Goal: Task Accomplishment & Management: Use online tool/utility

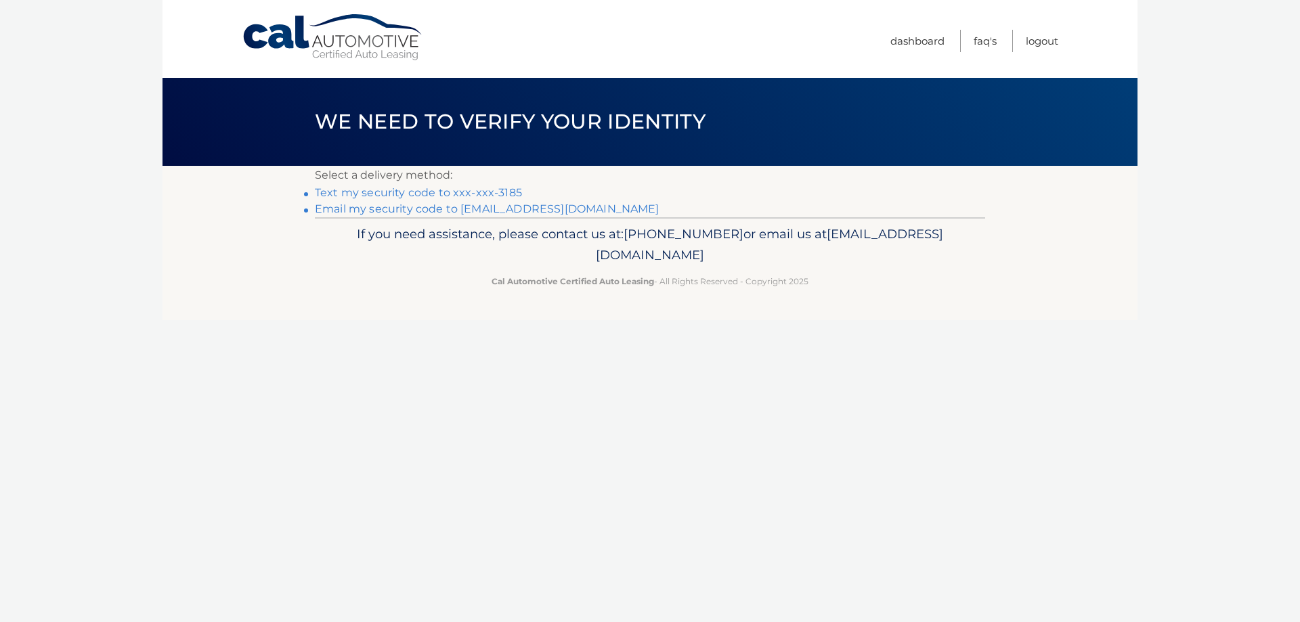
click at [466, 191] on link "Text my security code to xxx-xxx-3185" at bounding box center [418, 192] width 207 height 13
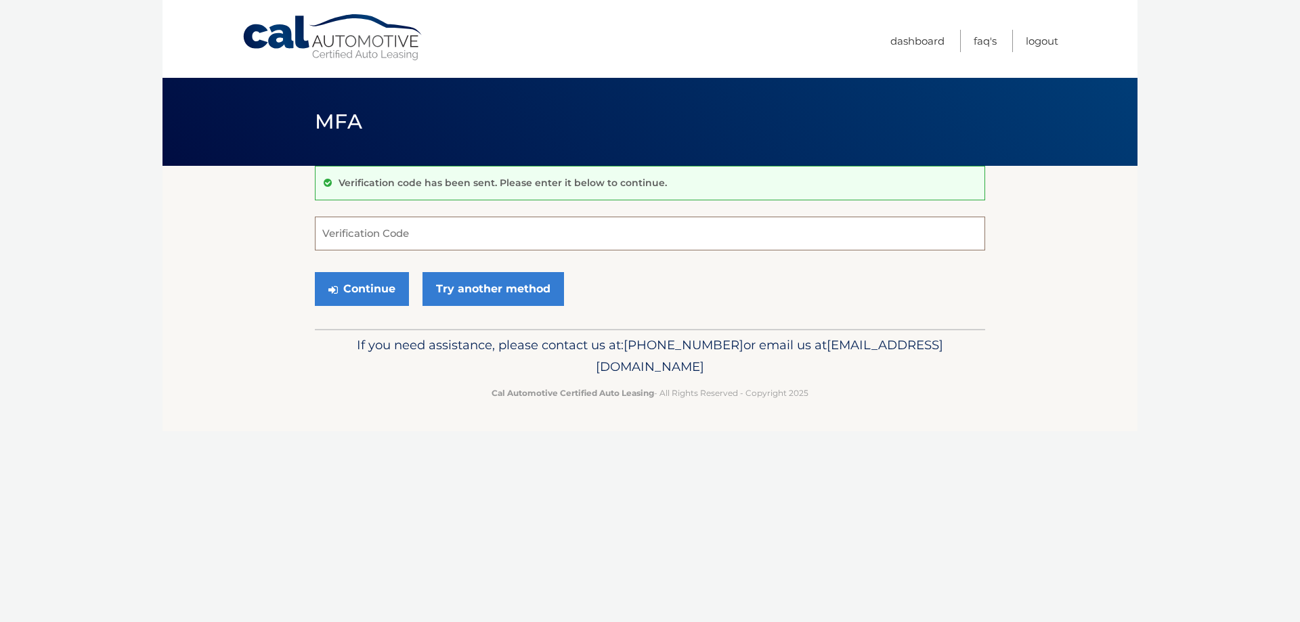
click at [537, 224] on input "Verification Code" at bounding box center [650, 234] width 671 height 34
type input "830737"
click at [315, 272] on button "Continue" at bounding box center [362, 289] width 94 height 34
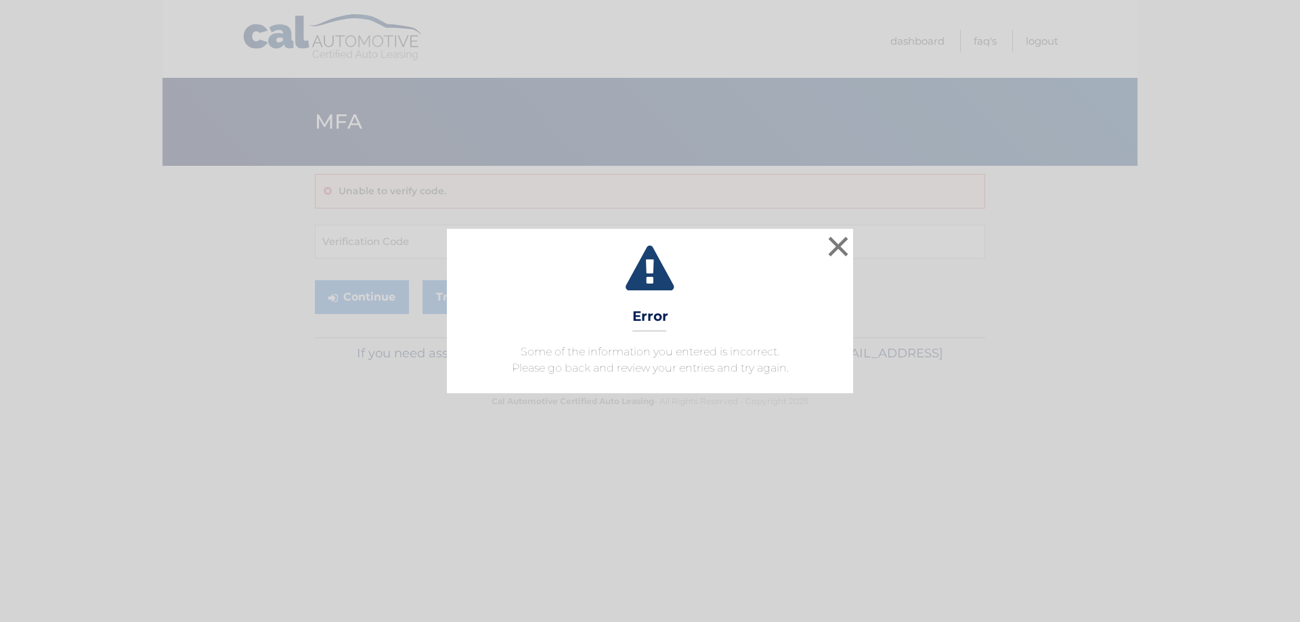
click at [474, 205] on div "× Error Some of the information you entered is incorrect. Please go back and re…" at bounding box center [650, 311] width 1300 height 622
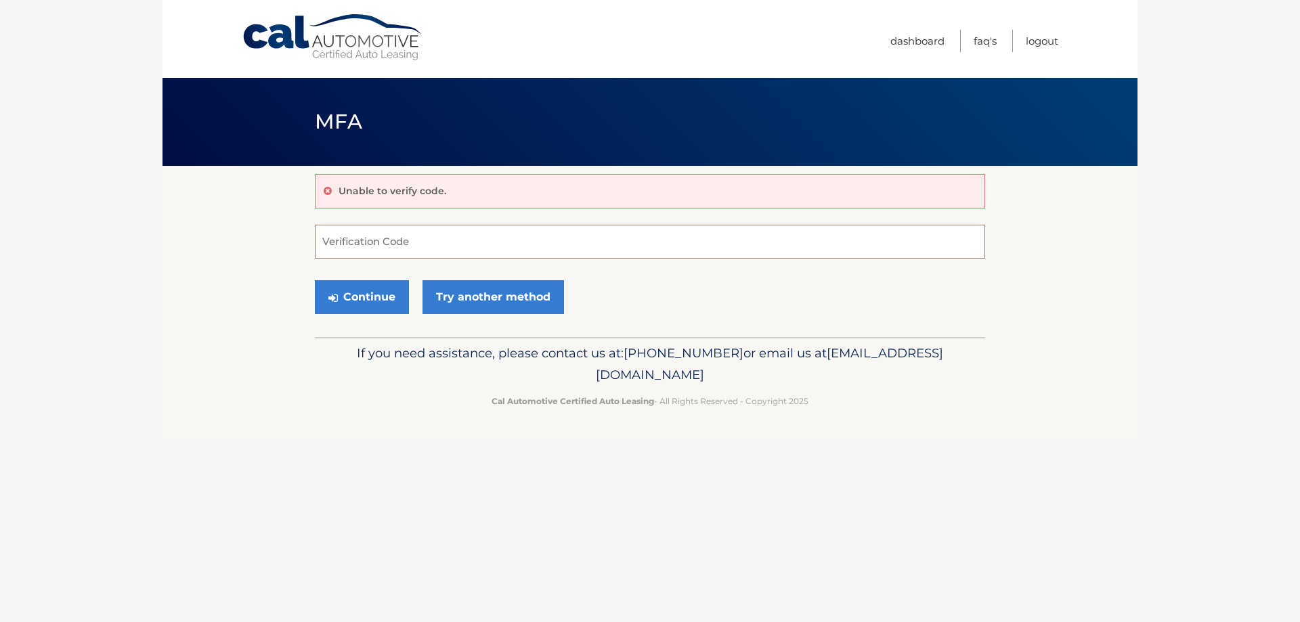
click at [388, 243] on input "Verification Code" at bounding box center [650, 242] width 671 height 34
type input "870737"
click at [315, 280] on button "Continue" at bounding box center [362, 297] width 94 height 34
click at [322, 292] on button "Continue" at bounding box center [362, 297] width 94 height 34
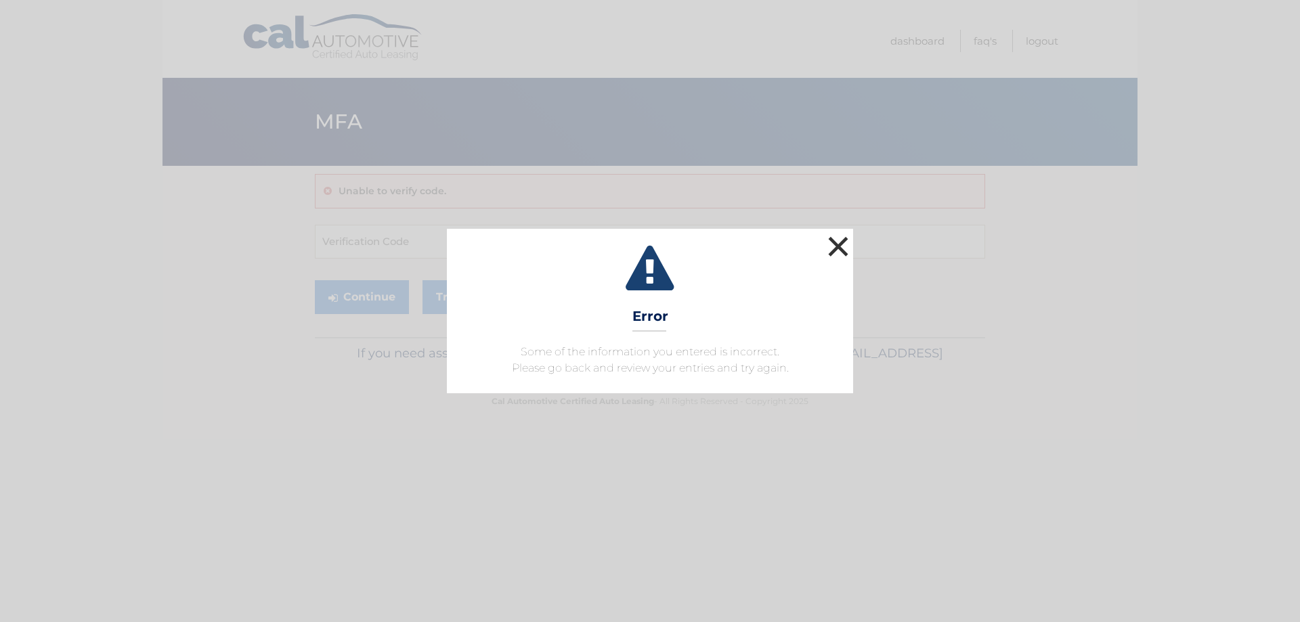
click at [838, 242] on button "×" at bounding box center [838, 246] width 27 height 27
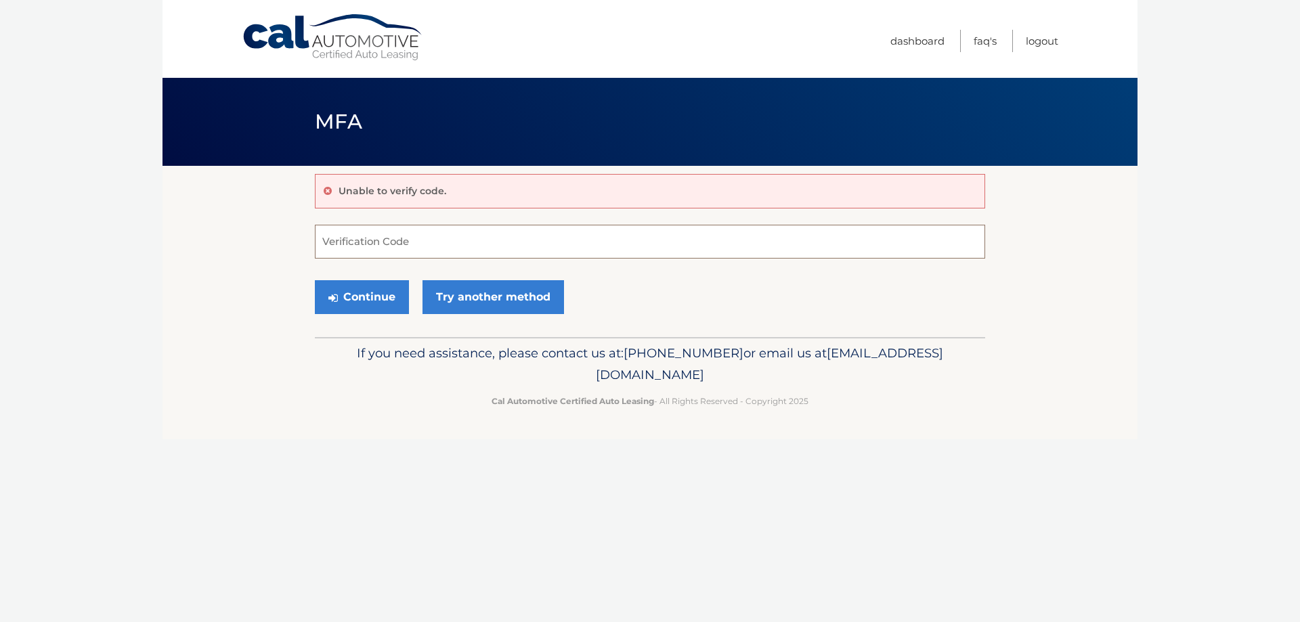
click at [492, 236] on input "Verification Code" at bounding box center [650, 242] width 671 height 34
type input "870737"
click at [396, 295] on button "Continue" at bounding box center [362, 297] width 94 height 34
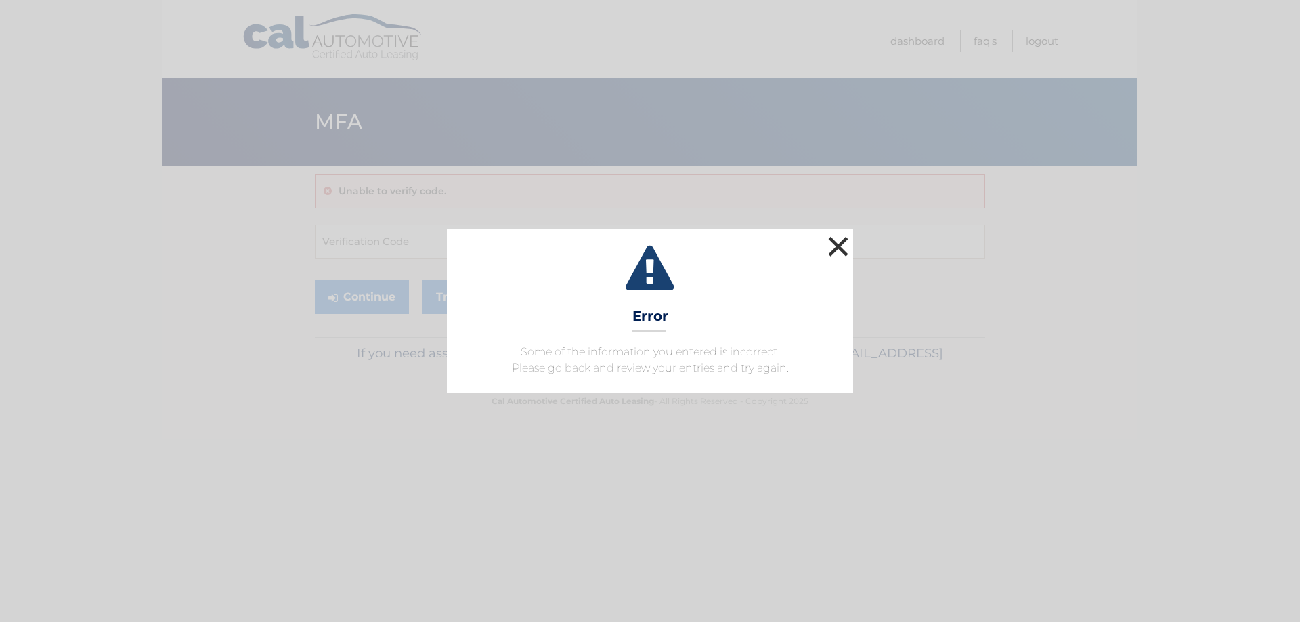
click at [839, 245] on button "×" at bounding box center [838, 246] width 27 height 27
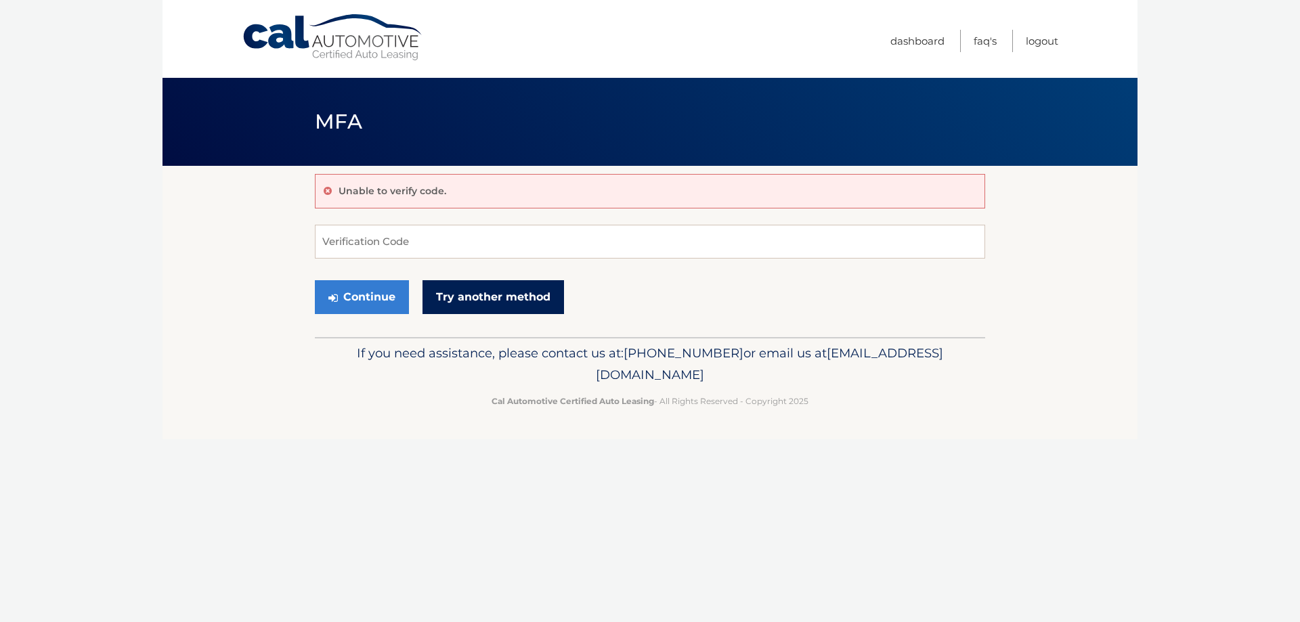
click at [481, 303] on link "Try another method" at bounding box center [494, 297] width 142 height 34
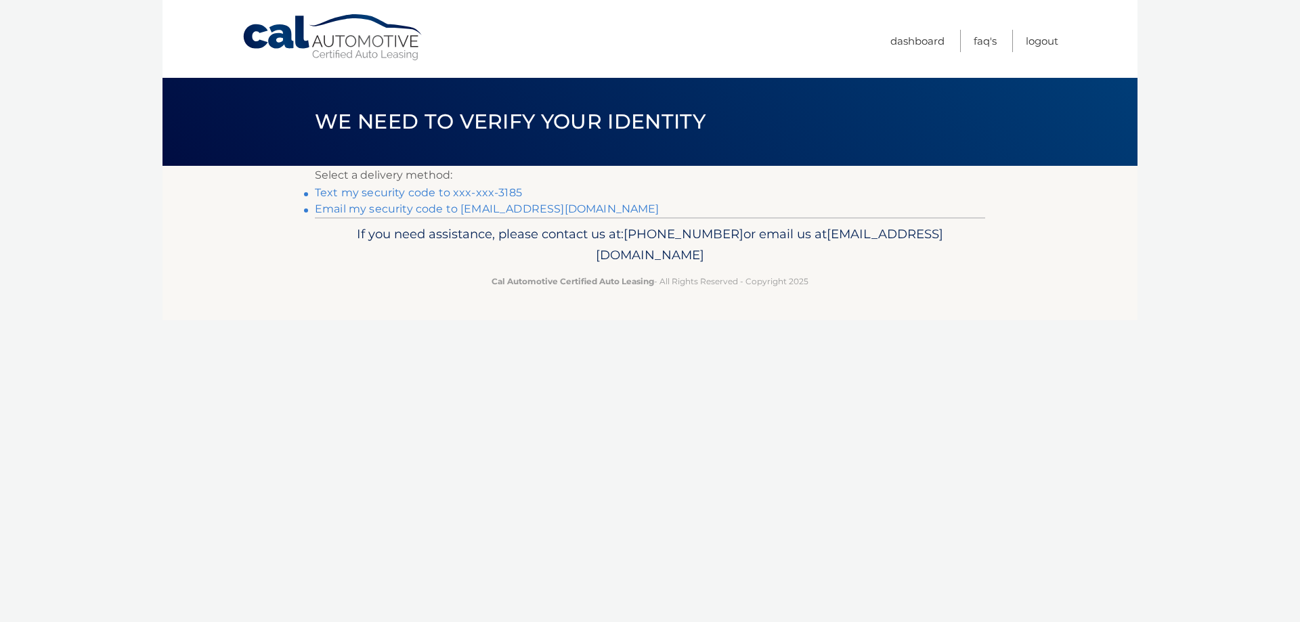
click at [401, 190] on link "Text my security code to xxx-xxx-3185" at bounding box center [418, 192] width 207 height 13
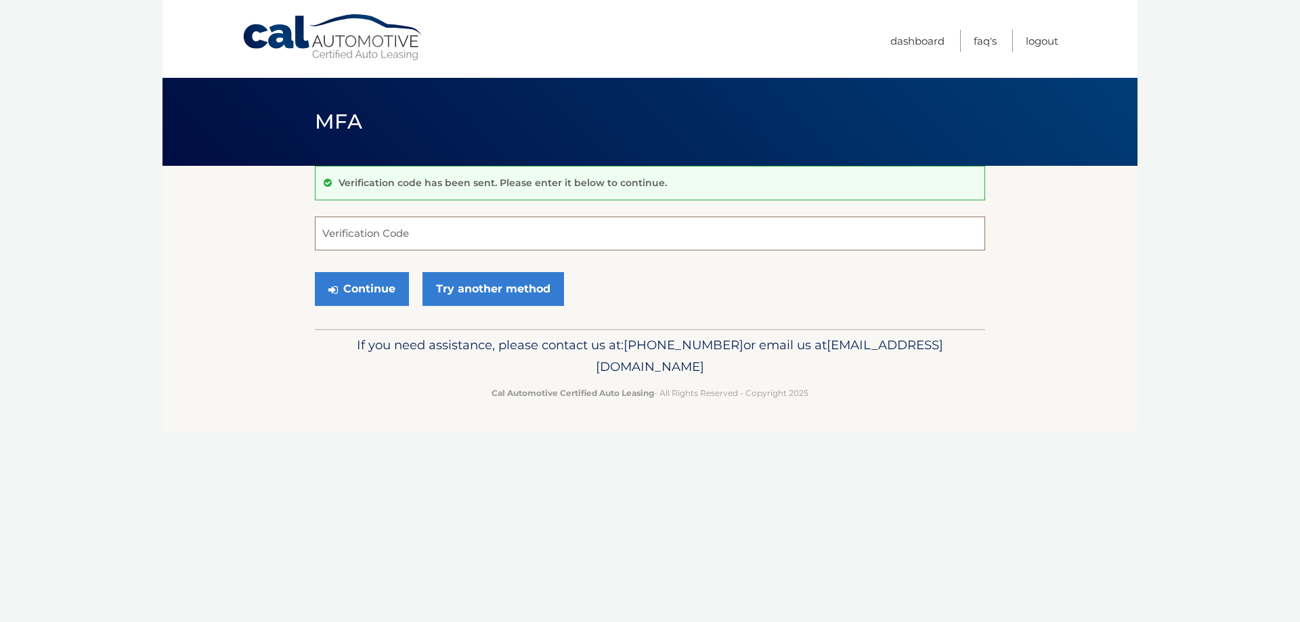
click at [345, 236] on input "Verification Code" at bounding box center [650, 234] width 671 height 34
type input "950129"
click at [315, 272] on button "Continue" at bounding box center [362, 289] width 94 height 34
